Goal: Task Accomplishment & Management: Complete application form

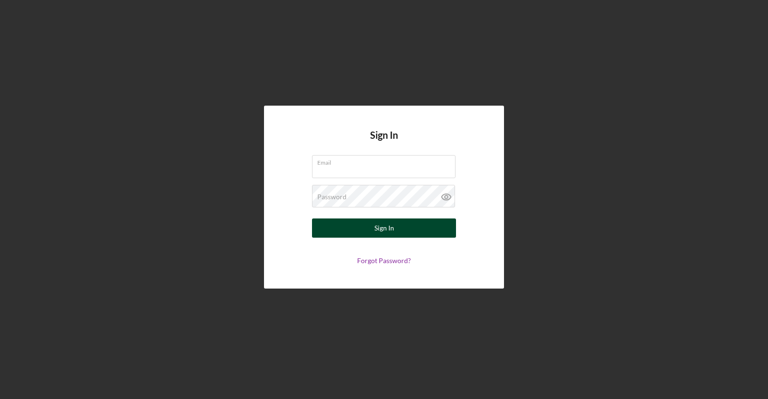
type input "[EMAIL_ADDRESS][DOMAIN_NAME]"
click at [348, 222] on button "Sign In" at bounding box center [384, 227] width 144 height 19
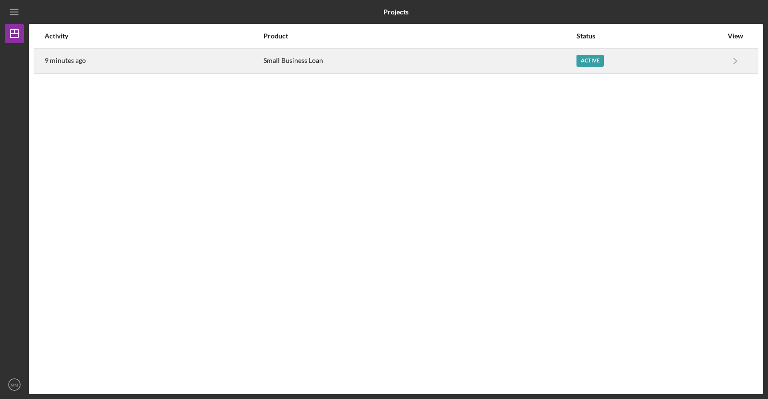
click at [594, 61] on div "Active" at bounding box center [589, 61] width 27 height 12
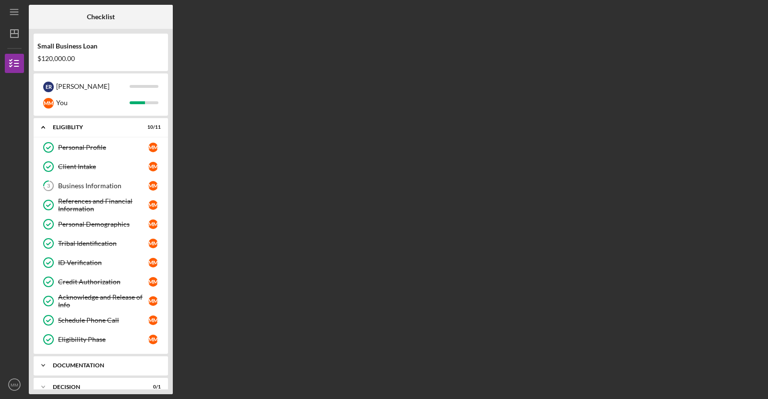
click at [112, 357] on div "Icon/Expander Documentation 4 / 8" at bounding box center [101, 365] width 134 height 19
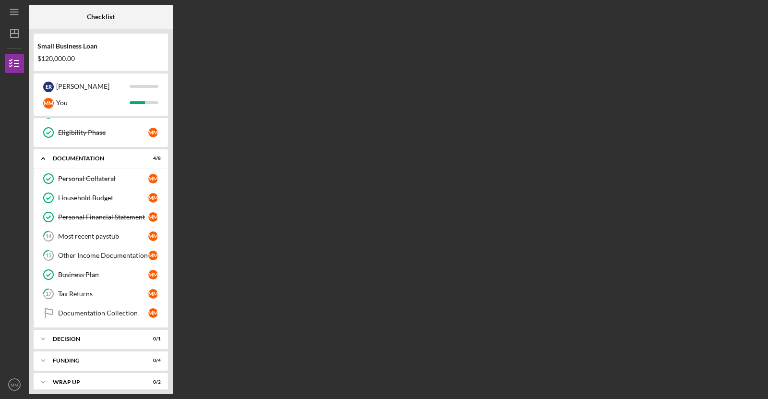
scroll to position [207, 0]
click at [120, 284] on link "17 Tax Returns M M" at bounding box center [100, 293] width 125 height 19
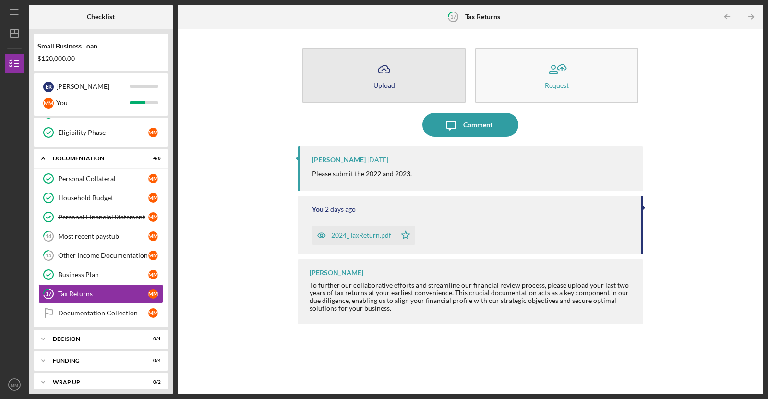
click at [387, 83] on div "Upload" at bounding box center [384, 85] width 22 height 7
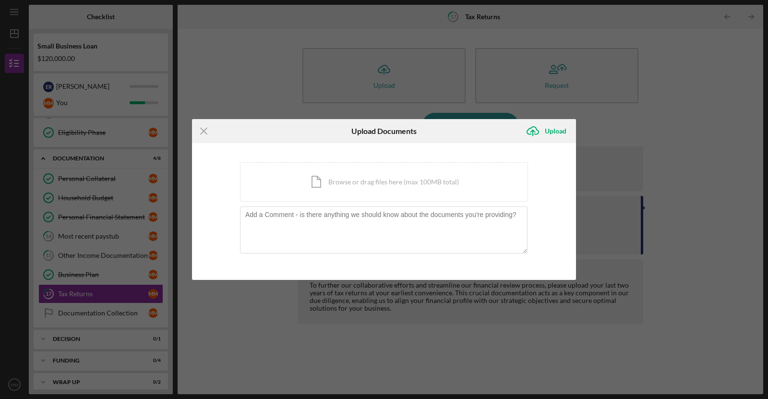
click at [725, 136] on div "Icon/Menu Close Upload Documents Icon/Upload Upload You're uploading documents …" at bounding box center [384, 199] width 768 height 399
click at [694, 80] on div "Icon/Menu Close Upload Documents Icon/Upload Upload You're uploading documents …" at bounding box center [384, 199] width 768 height 399
click at [343, 189] on div "Icon/Document Browse or drag files here (max 100MB total) Tap to choose files o…" at bounding box center [384, 181] width 288 height 39
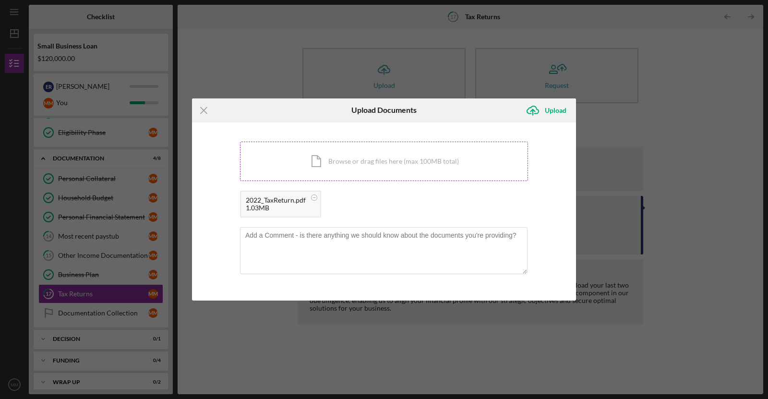
click at [296, 173] on div "Icon/Document Browse or drag files here (max 100MB total) Tap to choose files o…" at bounding box center [384, 161] width 288 height 39
click at [544, 111] on icon "Icon/Upload" at bounding box center [533, 110] width 24 height 24
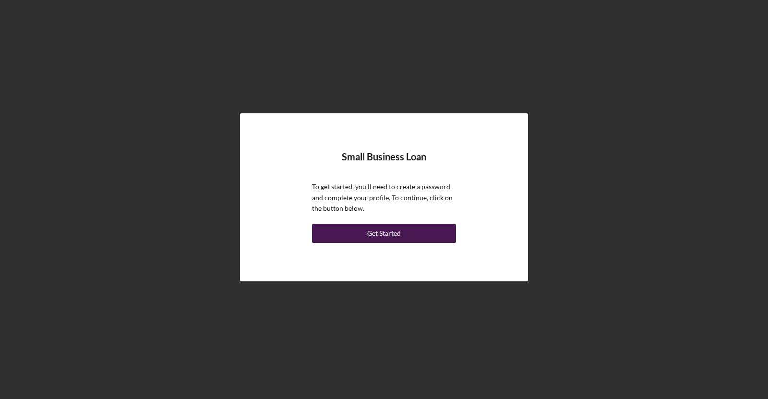
click at [356, 239] on button "Get Started" at bounding box center [384, 233] width 144 height 19
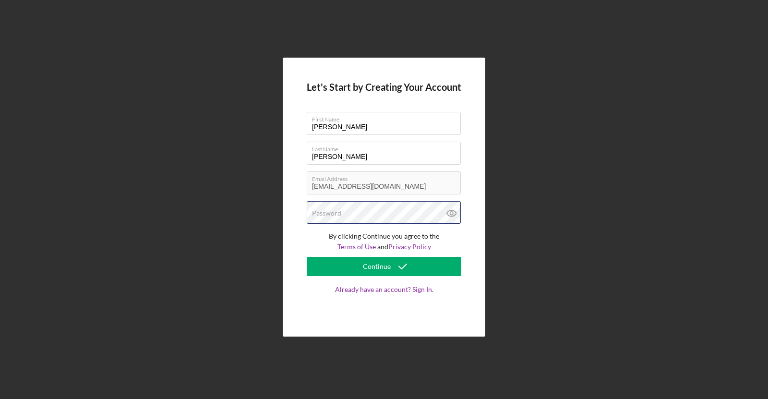
click at [373, 210] on div "Password" at bounding box center [384, 213] width 155 height 24
click at [668, 178] on div "Let's Start by Creating Your Account First Name [PERSON_NAME] Last Name [PERSON…" at bounding box center [384, 197] width 758 height 394
click at [378, 214] on div "Password" at bounding box center [384, 213] width 155 height 24
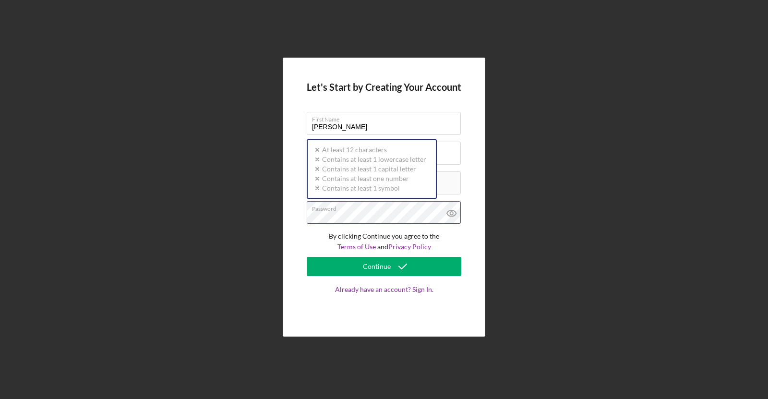
click at [357, 204] on div "Password Icon/icon-validation-no At least 12 characters Icon/icon-validation-no…" at bounding box center [384, 213] width 155 height 24
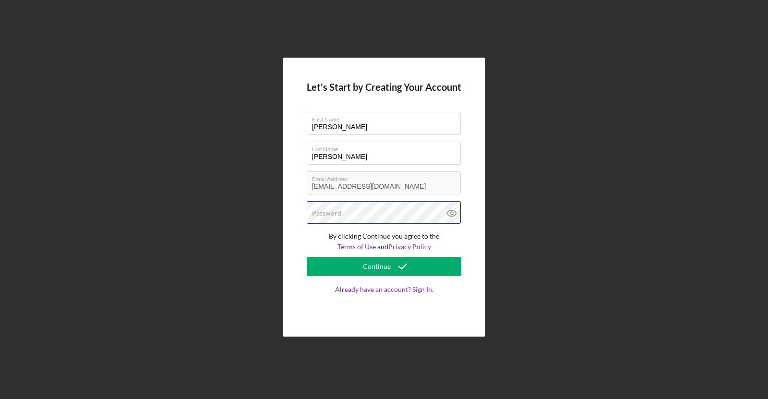
drag, startPoint x: 357, startPoint y: 204, endPoint x: 320, endPoint y: 234, distance: 47.5
click at [366, 209] on div "Password" at bounding box center [384, 213] width 155 height 24
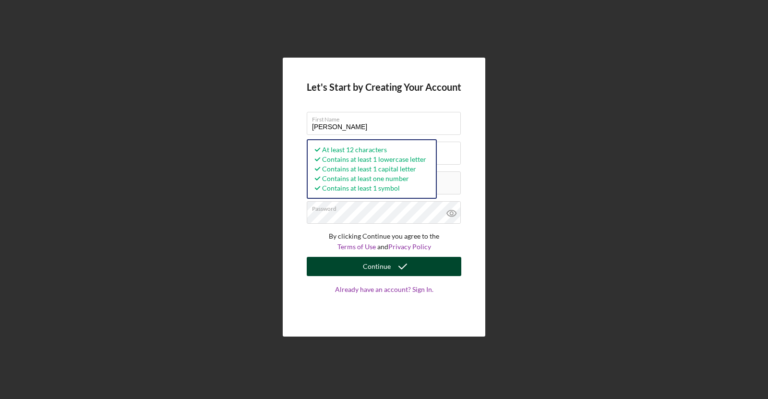
click at [330, 266] on button "Continue" at bounding box center [384, 266] width 155 height 19
